Goal: Task Accomplishment & Management: Manage account settings

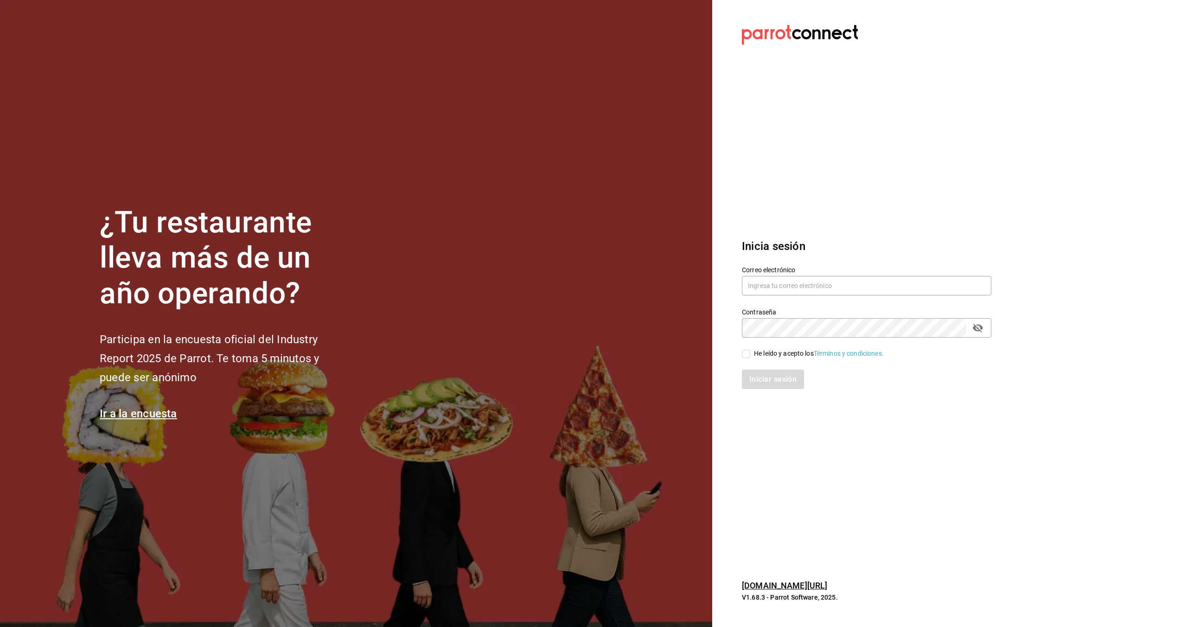
click at [882, 163] on section "Datos incorrectos. Verifica que tu Correo o Contraseña estén bien escritos. Ini…" at bounding box center [862, 313] width 301 height 627
click at [868, 221] on section "Datos incorrectos. Verifica que tu Correo o Contraseña estén bien escritos. Ini…" at bounding box center [862, 313] width 301 height 627
click at [782, 582] on link "[DOMAIN_NAME][URL]" at bounding box center [784, 586] width 85 height 10
click at [760, 585] on link "[DOMAIN_NAME][URL]" at bounding box center [784, 586] width 85 height 10
click at [791, 458] on section "Datos incorrectos. Verifica que tu Correo o Contraseña estén bien escritos. Ini…" at bounding box center [862, 313] width 301 height 627
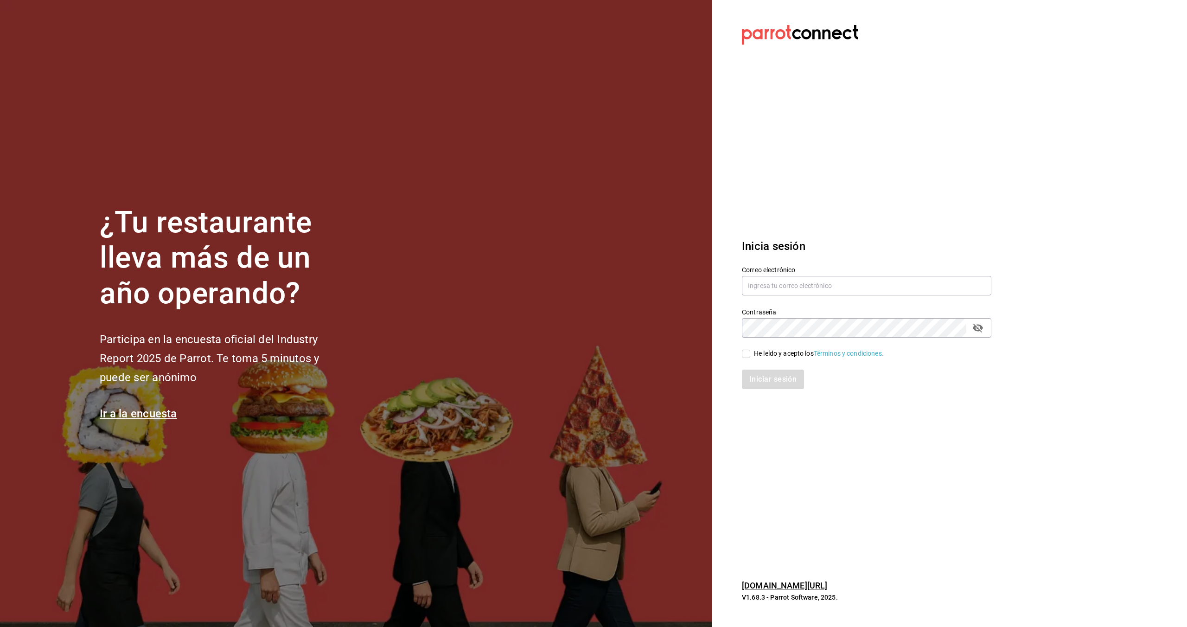
click at [402, 95] on section "¿Tu restaurante lleva más de un año operando? Participa en la encuesta oficial …" at bounding box center [356, 313] width 712 height 627
click at [827, 192] on section "Datos incorrectos. Verifica que tu Correo o Contraseña estén bien escritos. Ini…" at bounding box center [862, 313] width 301 height 627
click at [574, 214] on section "¿Tu restaurante lleva más de un año operando? Participa en la encuesta oficial …" at bounding box center [356, 313] width 712 height 627
click at [841, 130] on section "Datos incorrectos. Verifica que tu Correo o Contraseña estén bien escritos. Ini…" at bounding box center [862, 313] width 301 height 627
